Goal: Task Accomplishment & Management: Complete application form

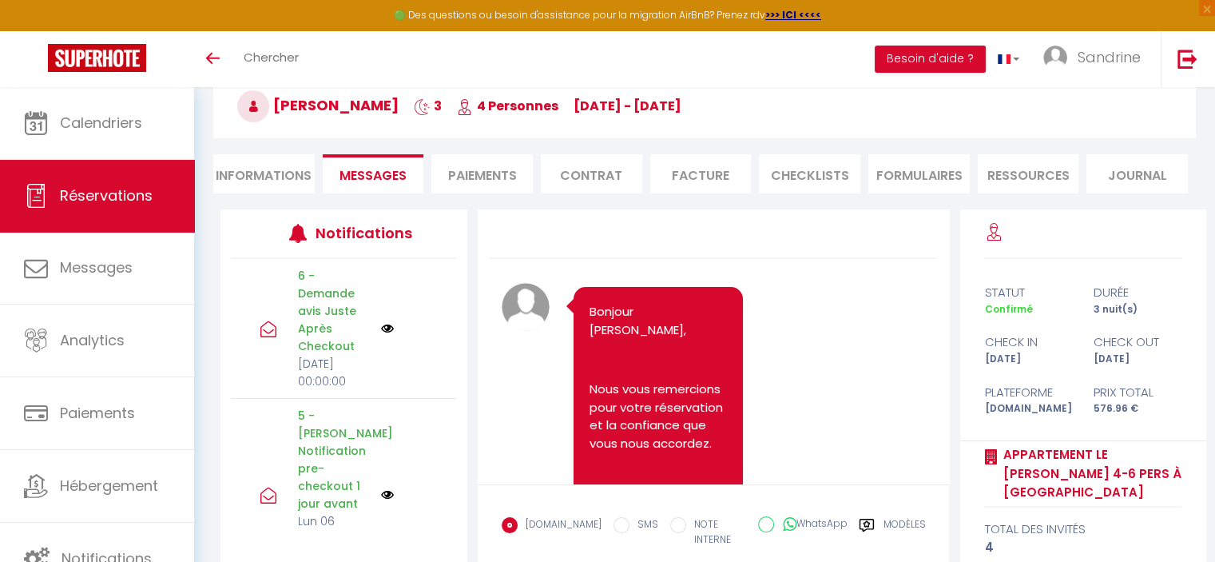
scroll to position [10463, 0]
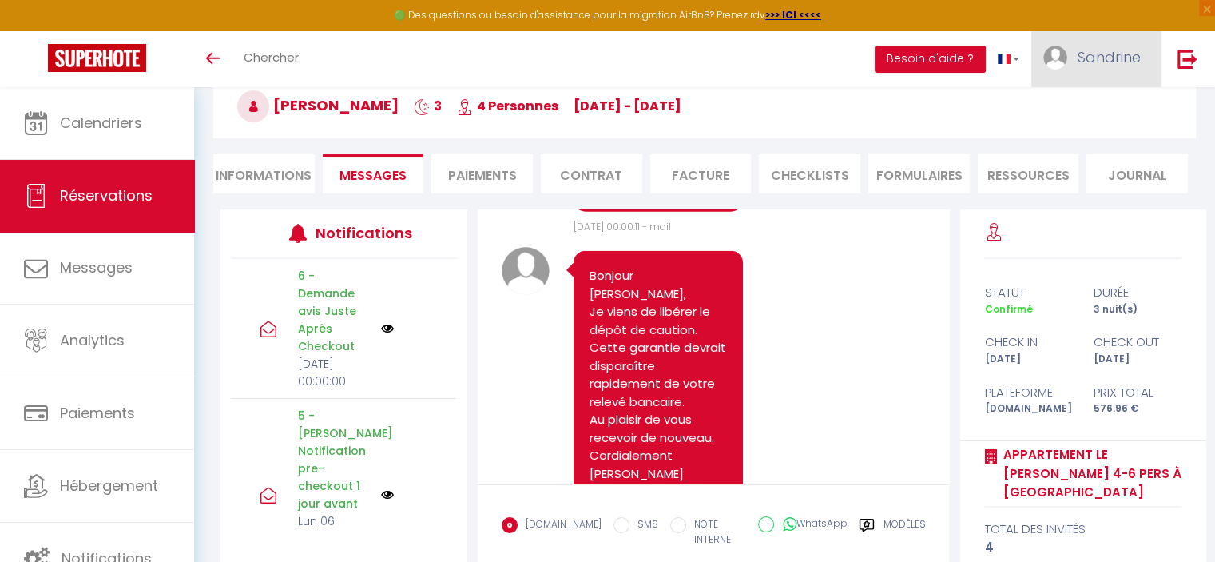
click at [1092, 65] on span "Sandrine" at bounding box center [1109, 57] width 63 height 20
click at [1082, 137] on link "Équipe" at bounding box center [1097, 139] width 118 height 27
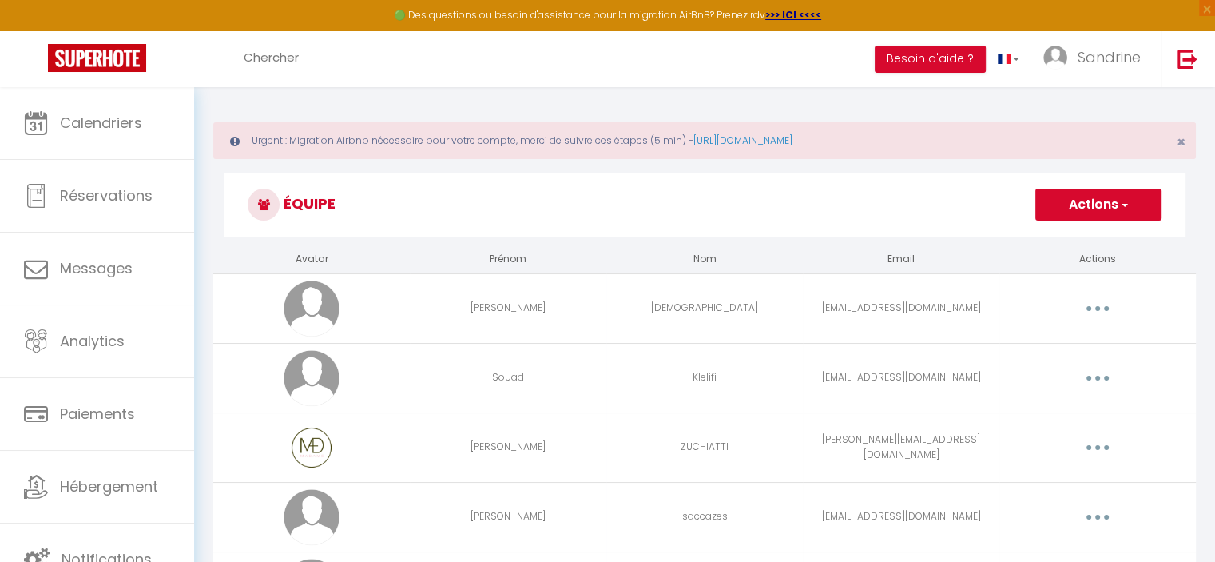
scroll to position [2, 0]
click at [1120, 207] on span "button" at bounding box center [1123, 207] width 10 height 16
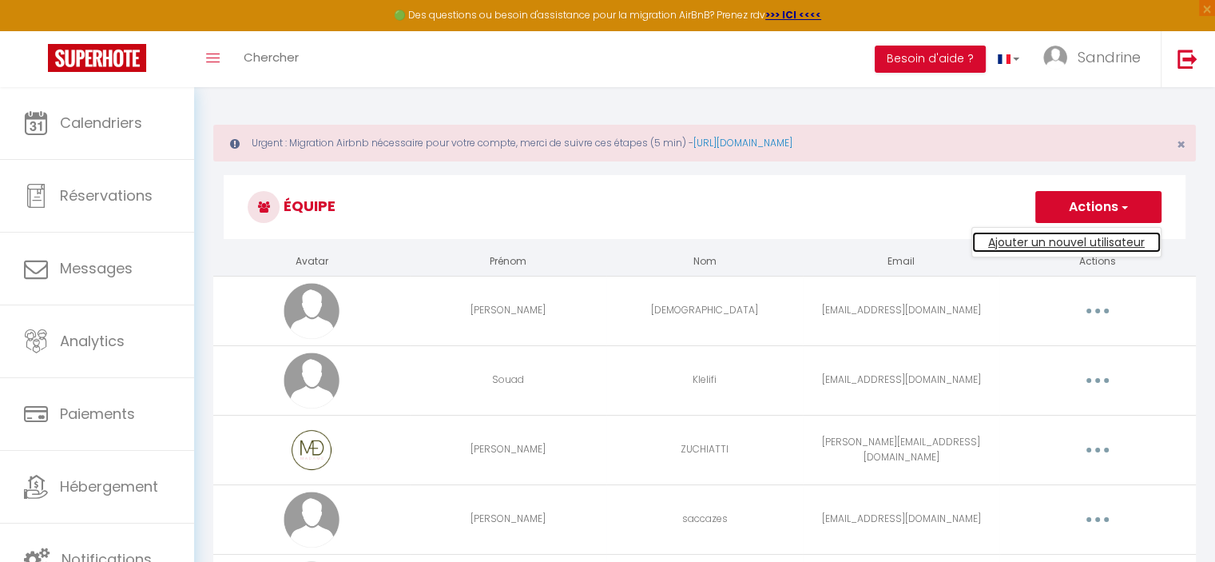
click at [1049, 245] on link "Ajouter un nouvel utilisateur" at bounding box center [1066, 242] width 189 height 21
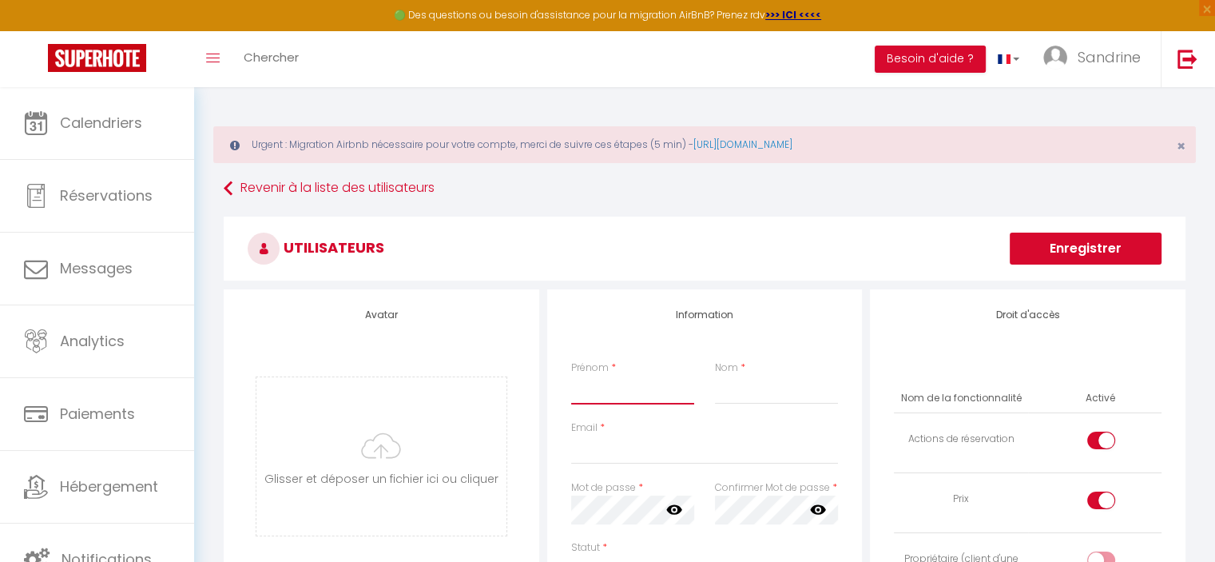
click at [642, 392] on input "Prénom" at bounding box center [632, 389] width 123 height 29
type input "[PERSON_NAME]"
type input "ZUCCHIATTI"
click at [642, 452] on input "Email" at bounding box center [705, 449] width 268 height 29
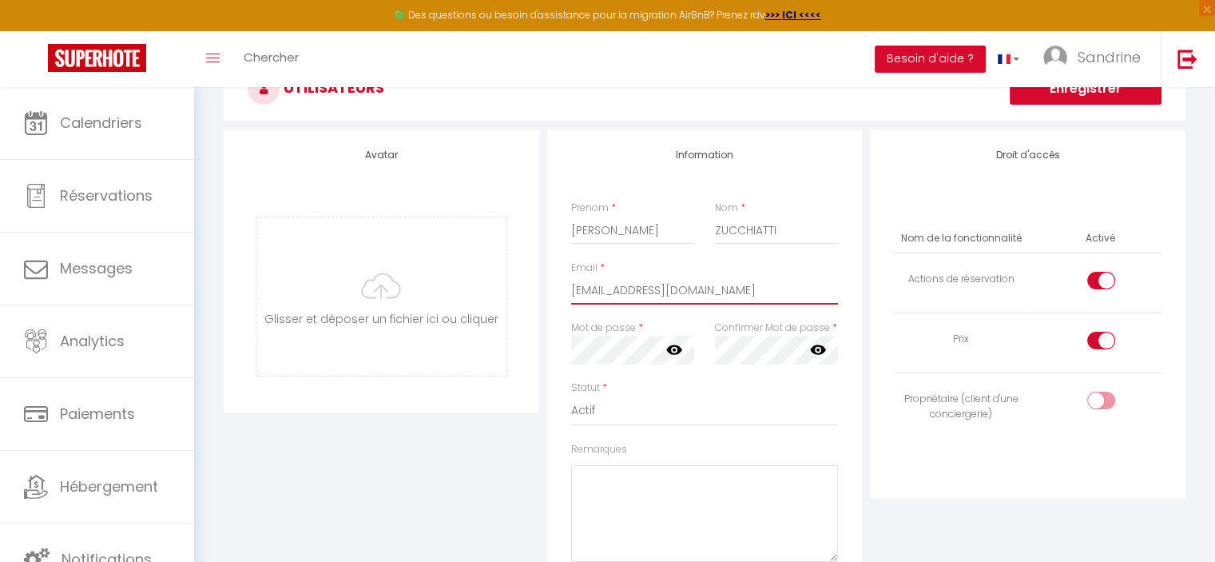
scroll to position [240, 0]
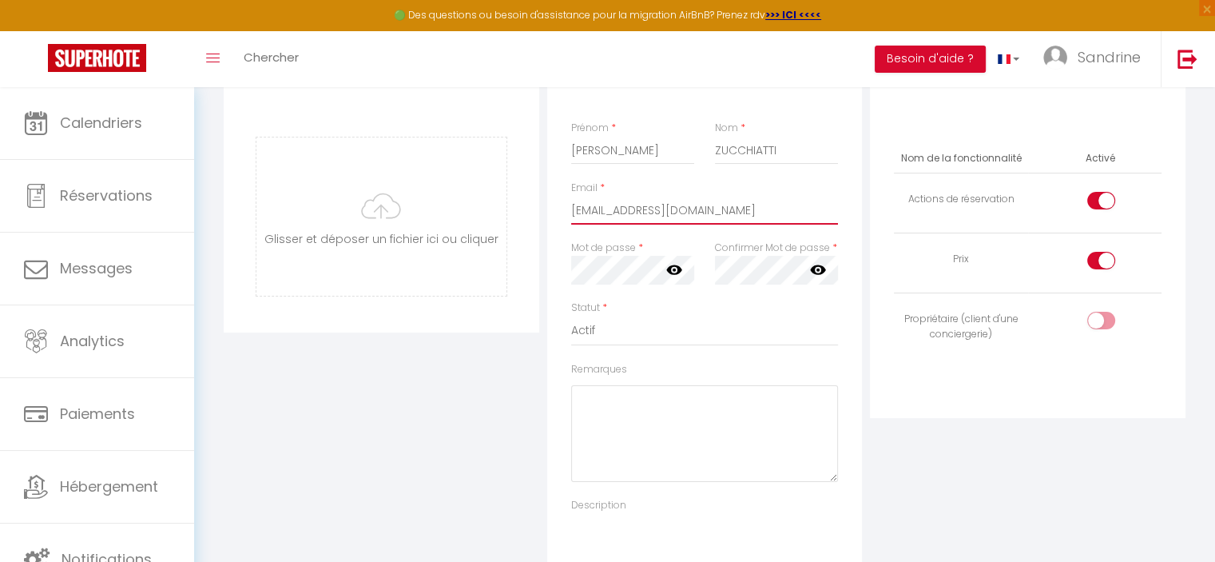
type input "[EMAIL_ADDRESS][DOMAIN_NAME]"
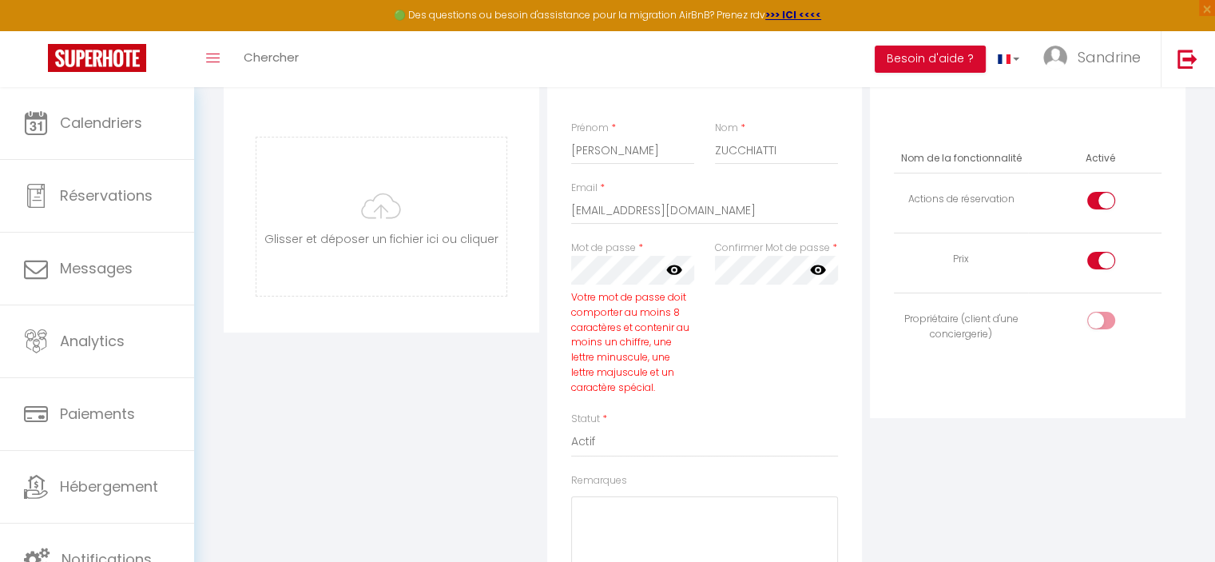
click at [668, 268] on icon at bounding box center [674, 270] width 16 height 10
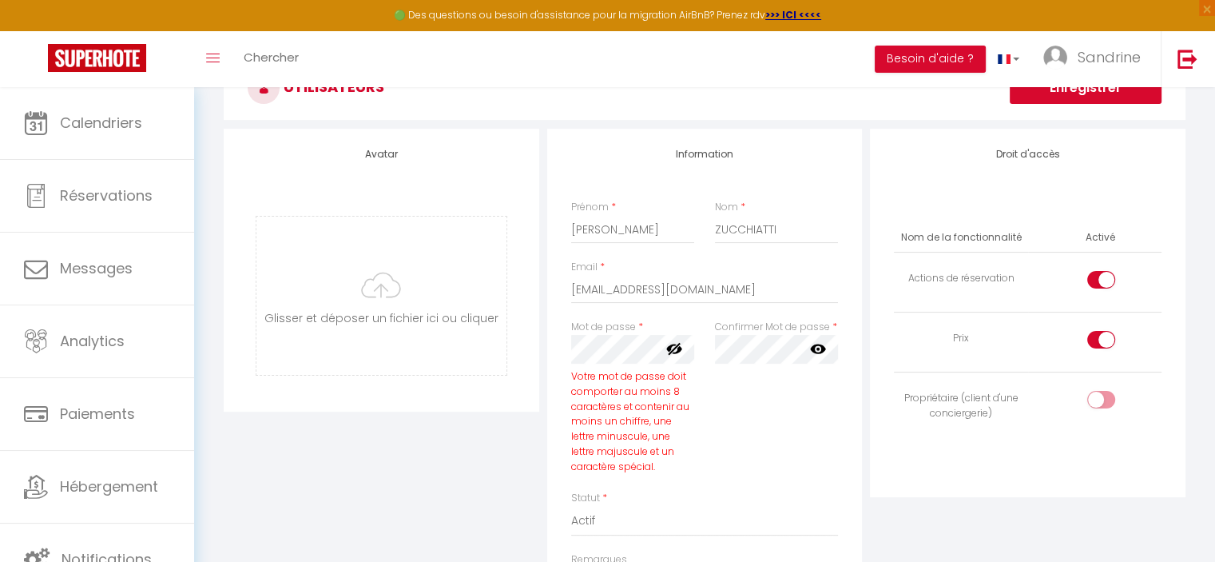
scroll to position [160, 0]
click at [1107, 336] on input "checkbox" at bounding box center [1115, 344] width 28 height 24
checkbox input "false"
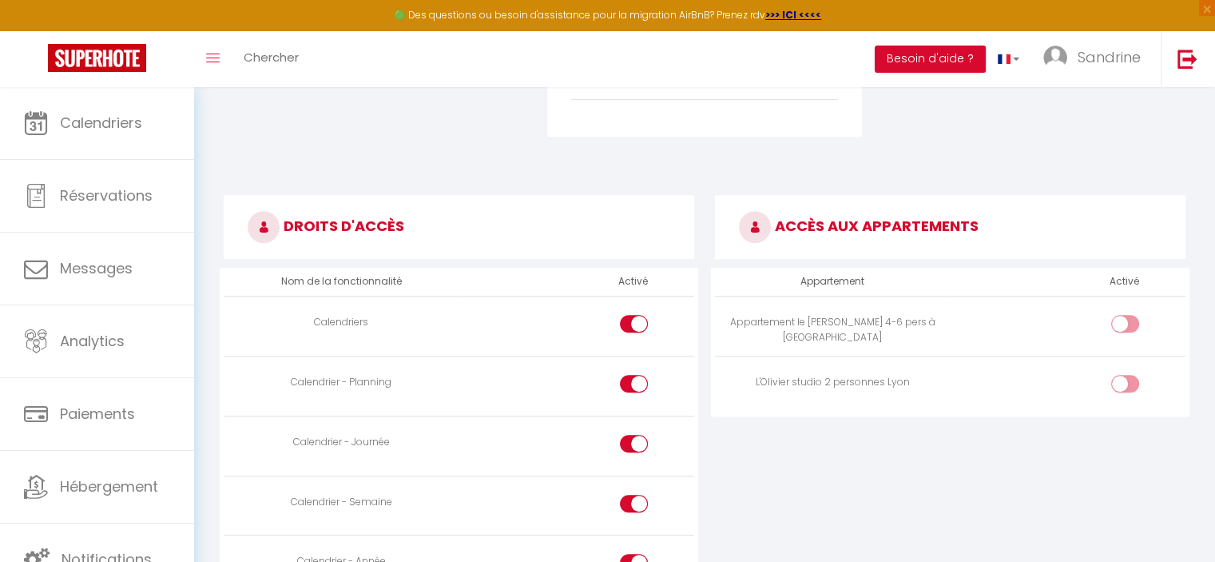
scroll to position [879, 0]
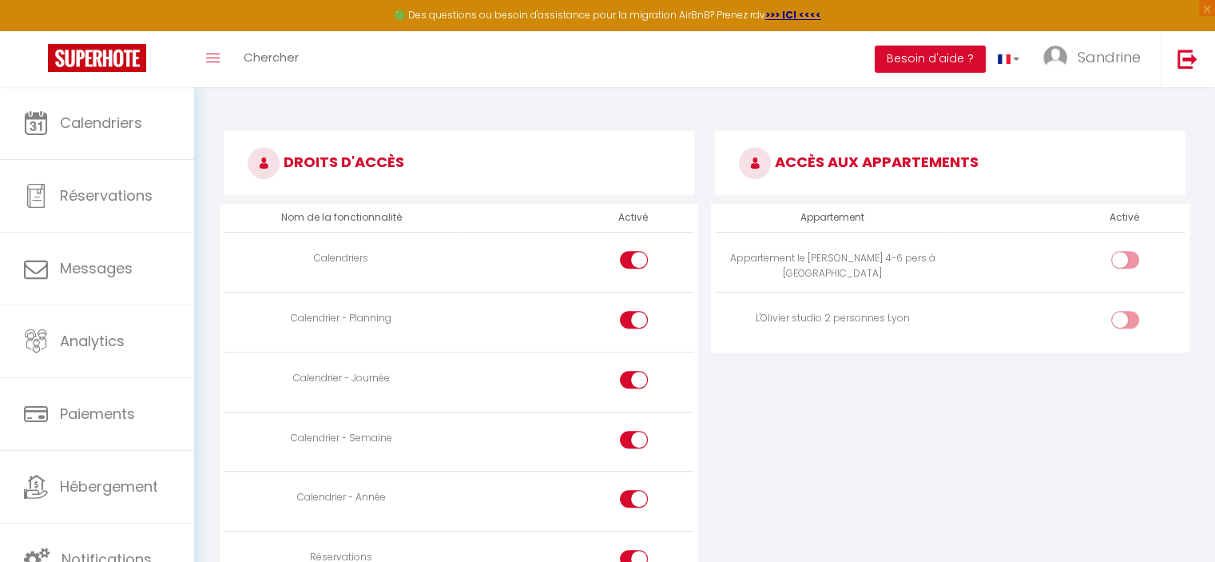
click at [1131, 263] on input "checkbox" at bounding box center [1139, 263] width 28 height 24
checkbox input "true"
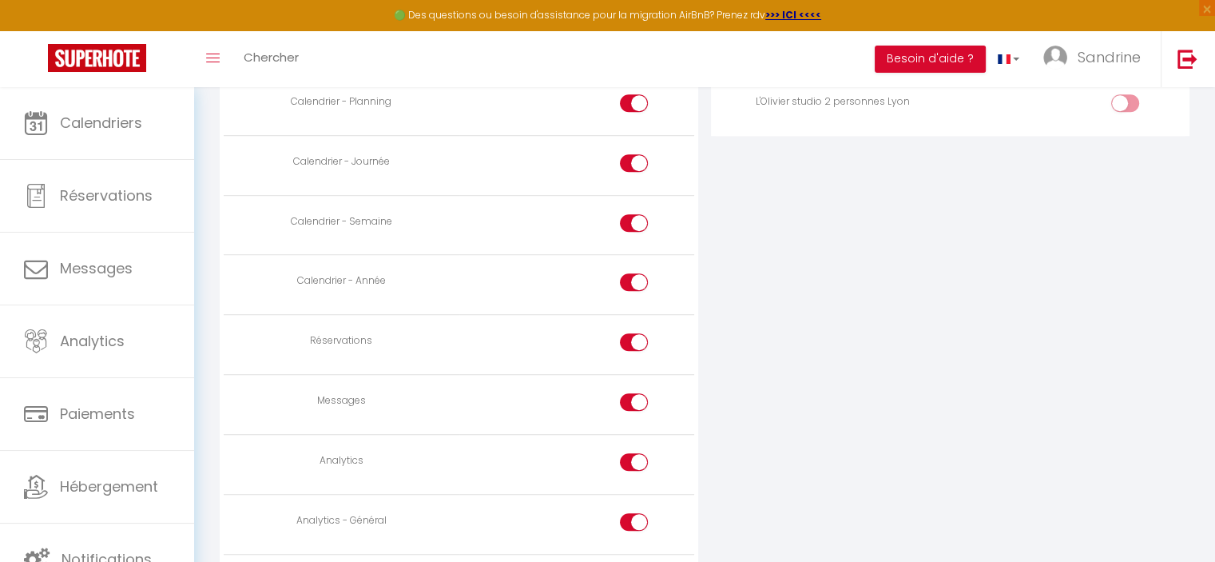
scroll to position [1118, 0]
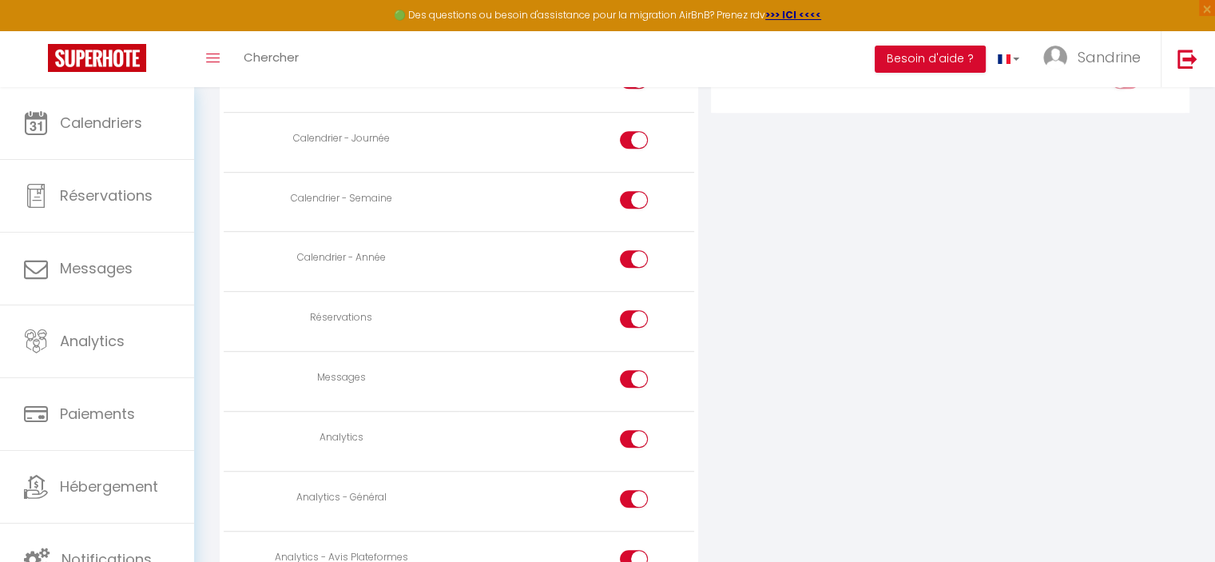
click at [634, 373] on input "checkbox" at bounding box center [648, 382] width 28 height 24
checkbox input "false"
click at [633, 437] on div at bounding box center [634, 439] width 28 height 18
click at [634, 437] on input "checkbox" at bounding box center [648, 442] width 28 height 24
checkbox input "false"
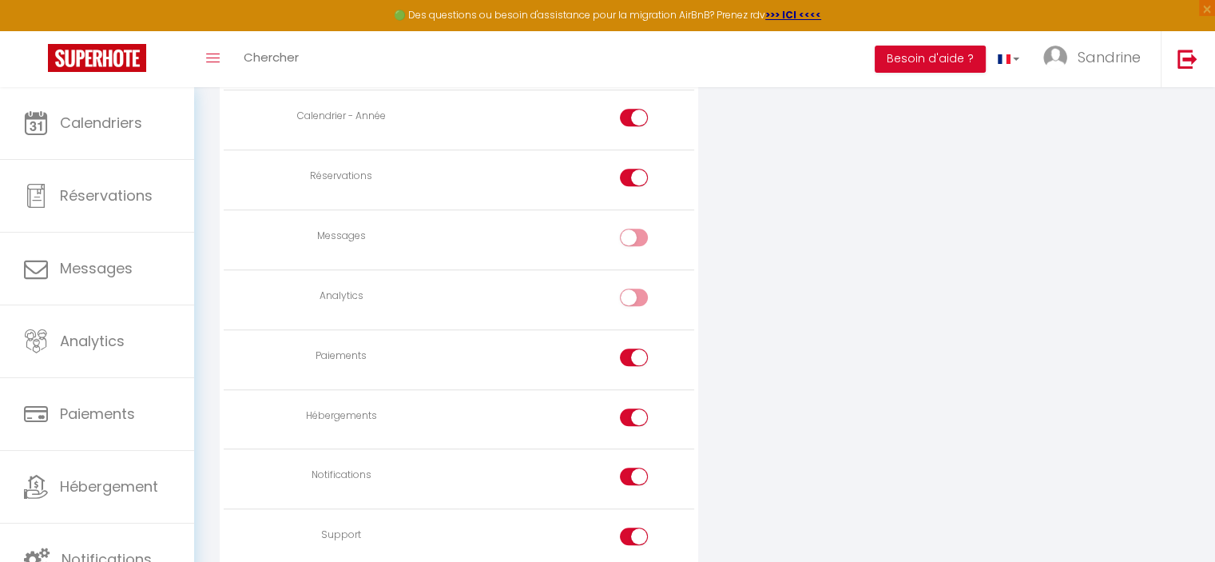
scroll to position [1278, 0]
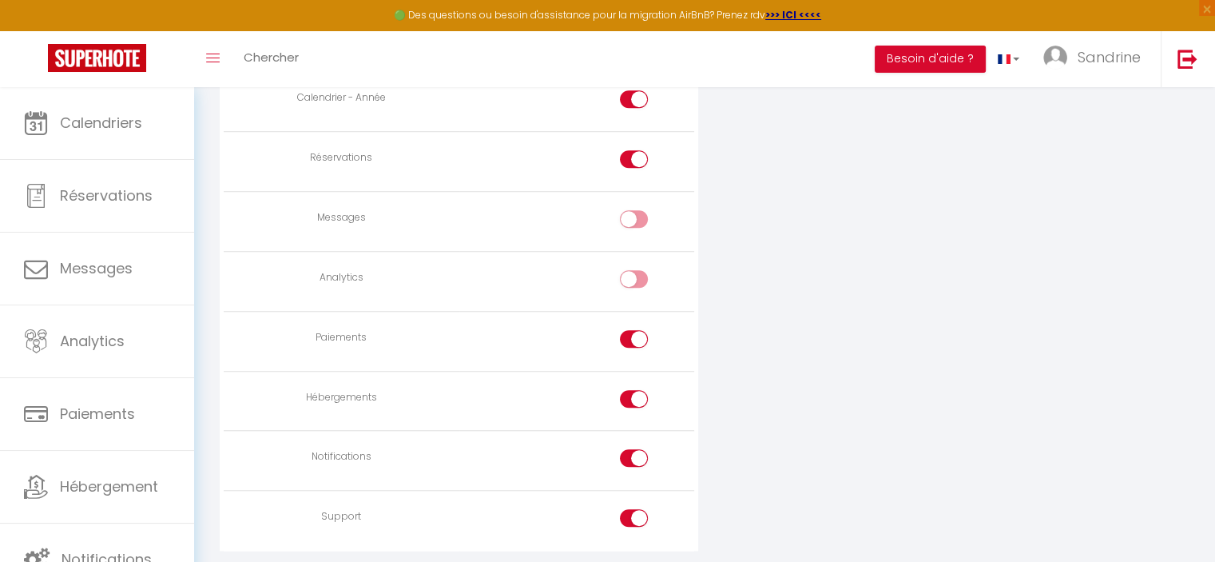
click at [626, 332] on div at bounding box center [634, 339] width 28 height 18
click at [634, 332] on input "checkbox" at bounding box center [648, 342] width 28 height 24
checkbox input "false"
click at [632, 390] on div at bounding box center [634, 399] width 28 height 18
click at [634, 390] on input "checkbox" at bounding box center [648, 402] width 28 height 24
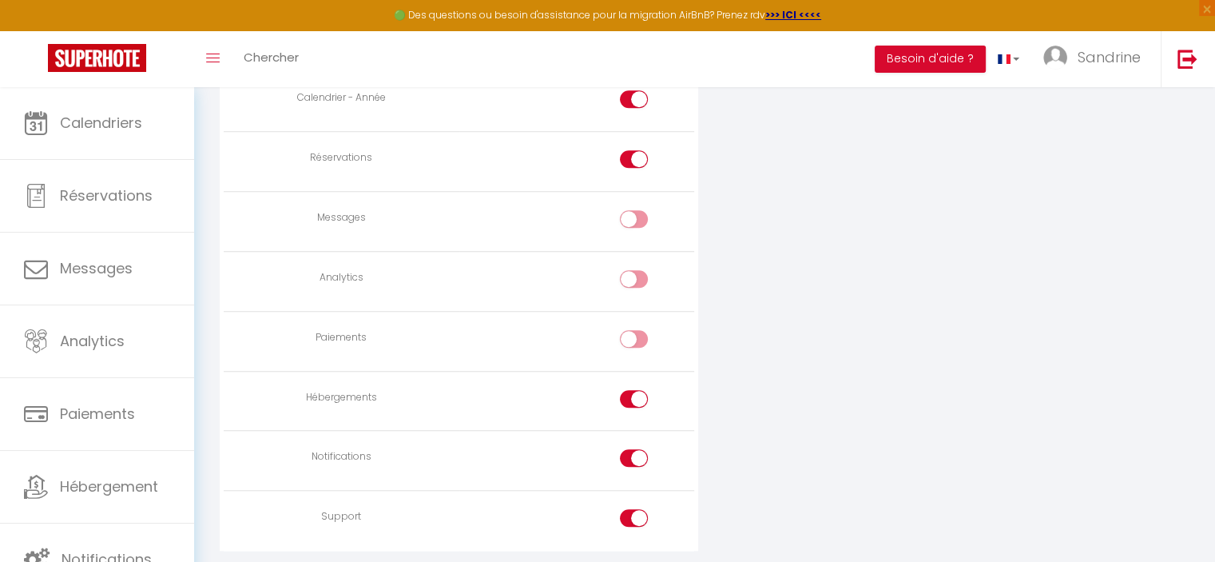
checkbox input "false"
click at [630, 453] on div at bounding box center [634, 458] width 28 height 18
click at [634, 453] on input "checkbox" at bounding box center [648, 461] width 28 height 24
checkbox input "false"
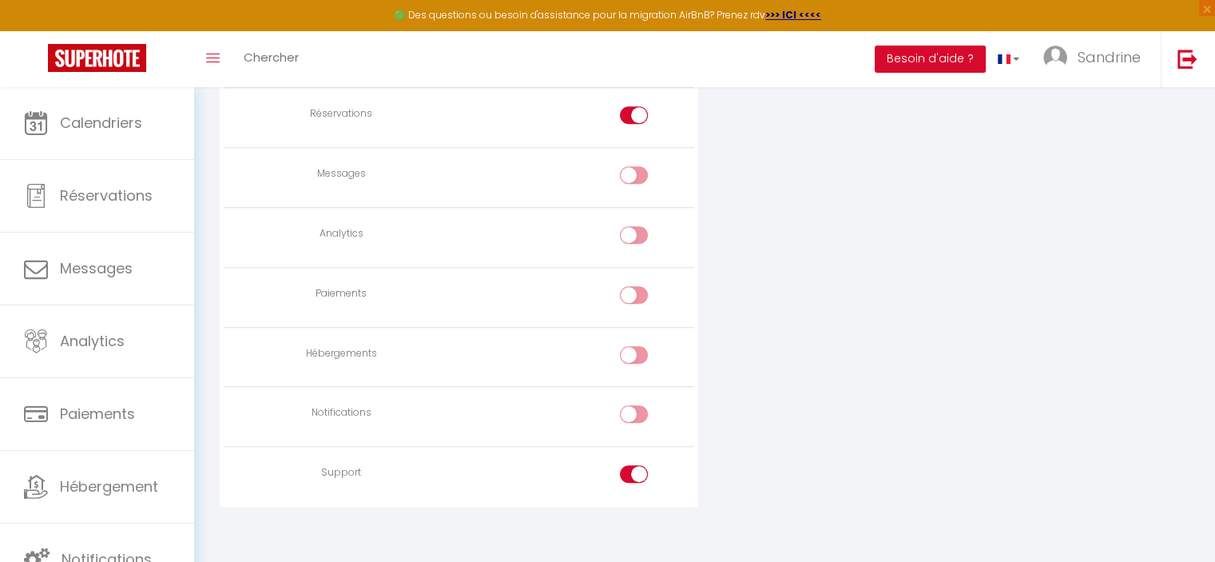
click at [629, 465] on div at bounding box center [634, 474] width 28 height 18
click at [634, 465] on input "checkbox" at bounding box center [648, 477] width 28 height 24
checkbox input "false"
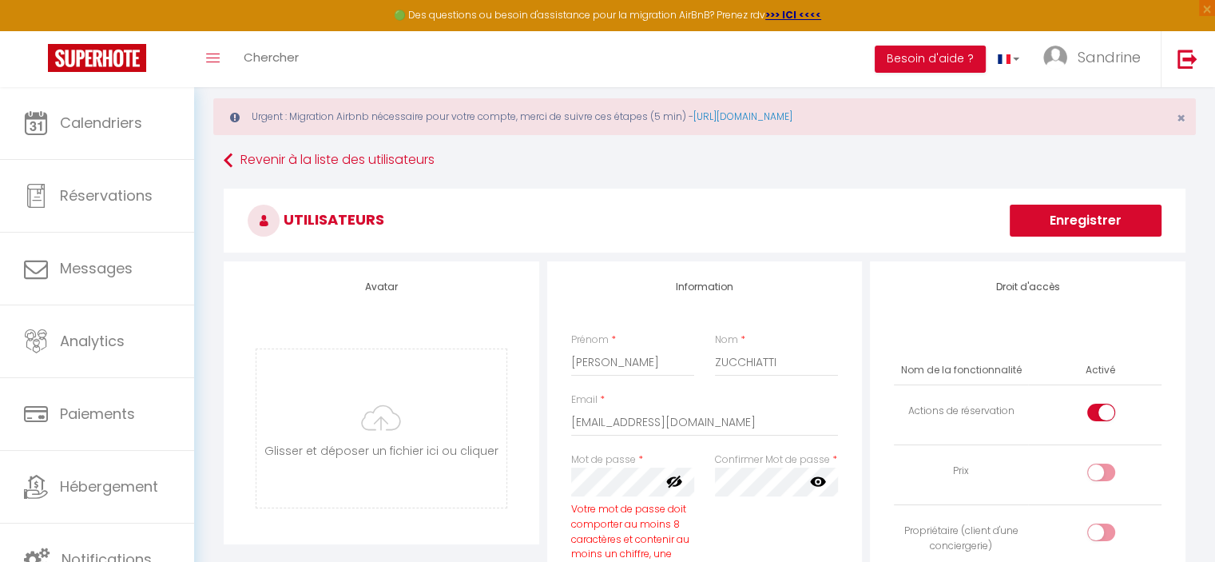
scroll to position [0, 0]
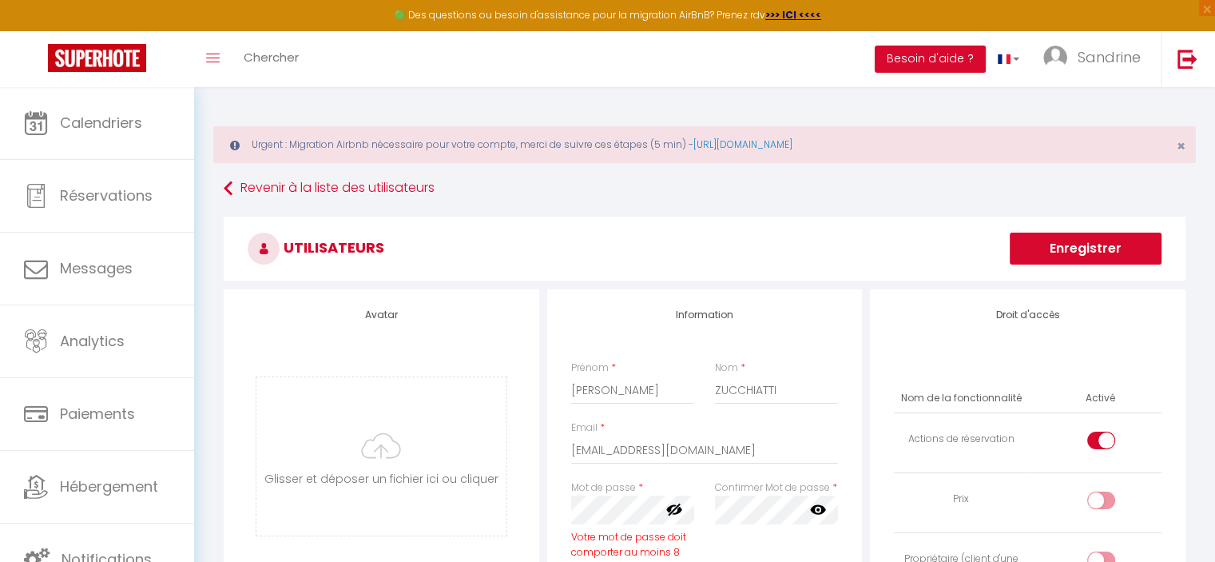
click at [1091, 253] on button "Enregistrer" at bounding box center [1086, 248] width 152 height 32
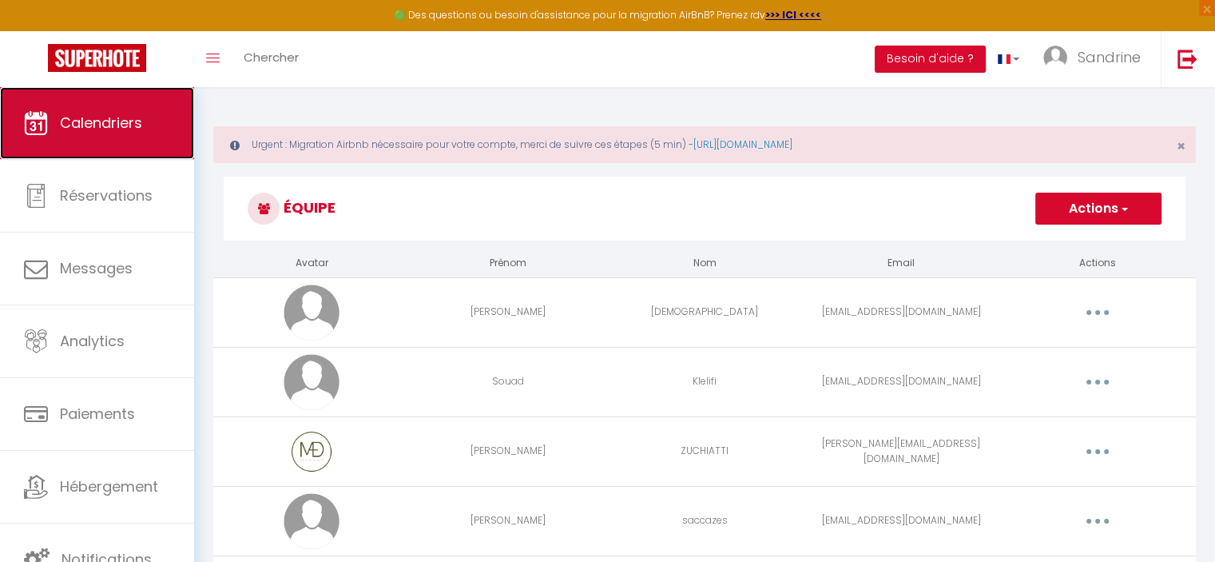
click at [92, 157] on link "Calendriers" at bounding box center [97, 123] width 194 height 72
